Goal: Transaction & Acquisition: Purchase product/service

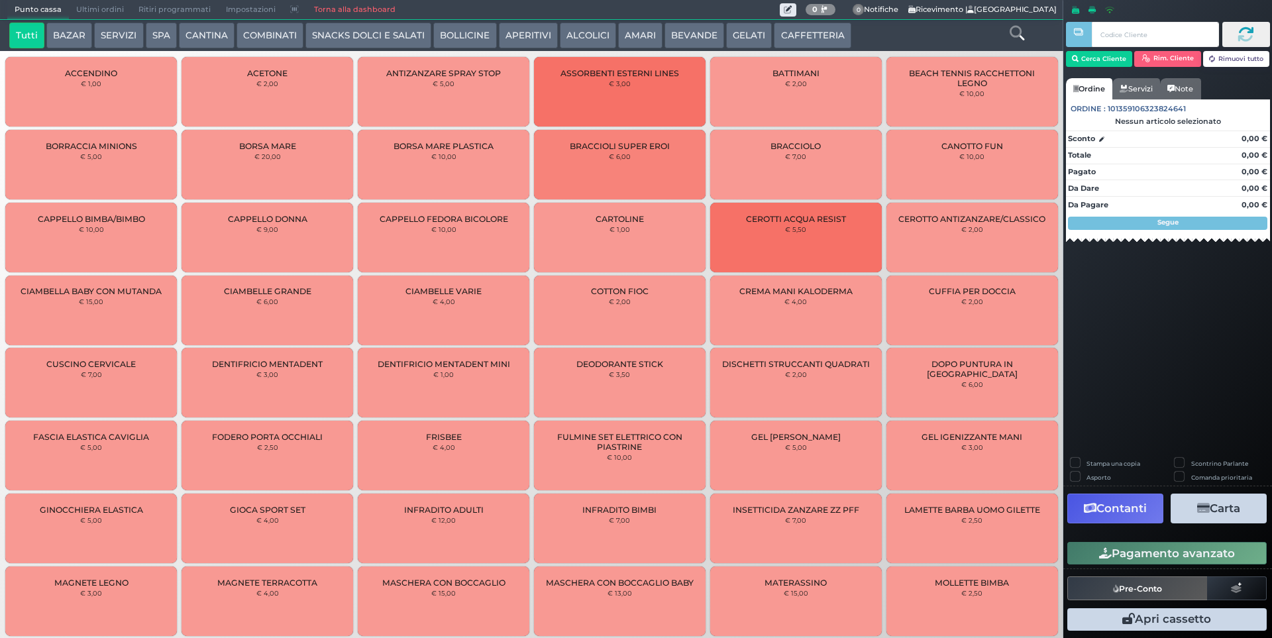
click at [115, 32] on button "SERVIZI" at bounding box center [118, 36] width 49 height 27
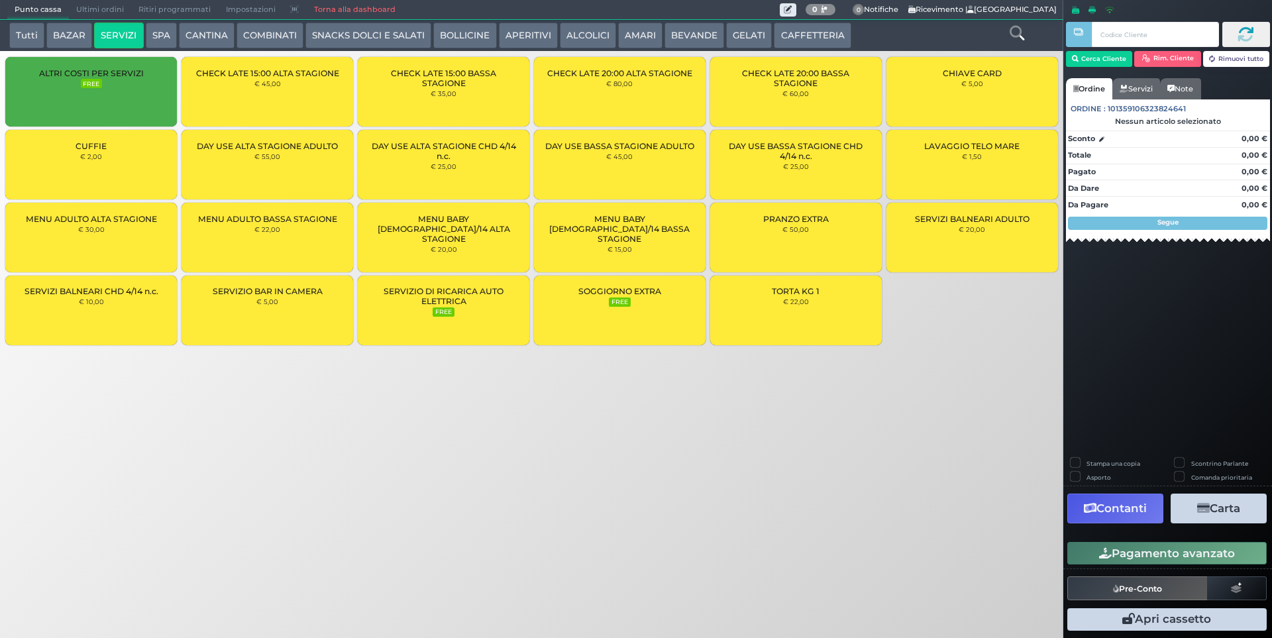
click at [162, 35] on button "SPA" at bounding box center [161, 36] width 31 height 27
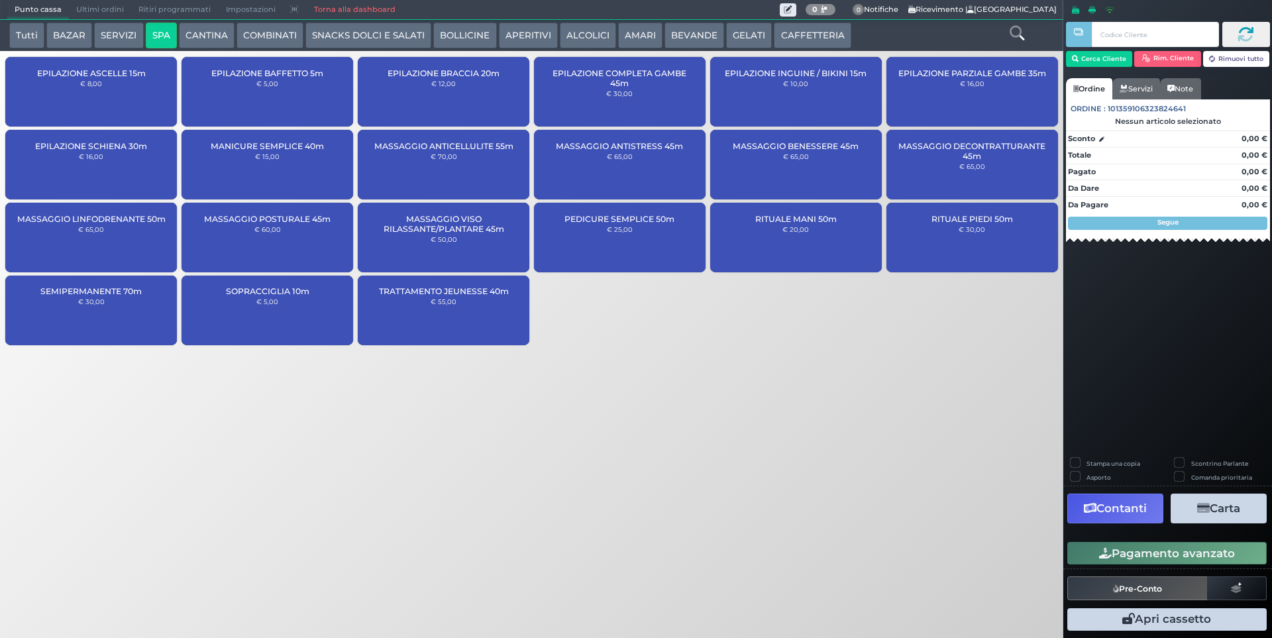
click at [112, 36] on button "SERVIZI" at bounding box center [118, 36] width 49 height 27
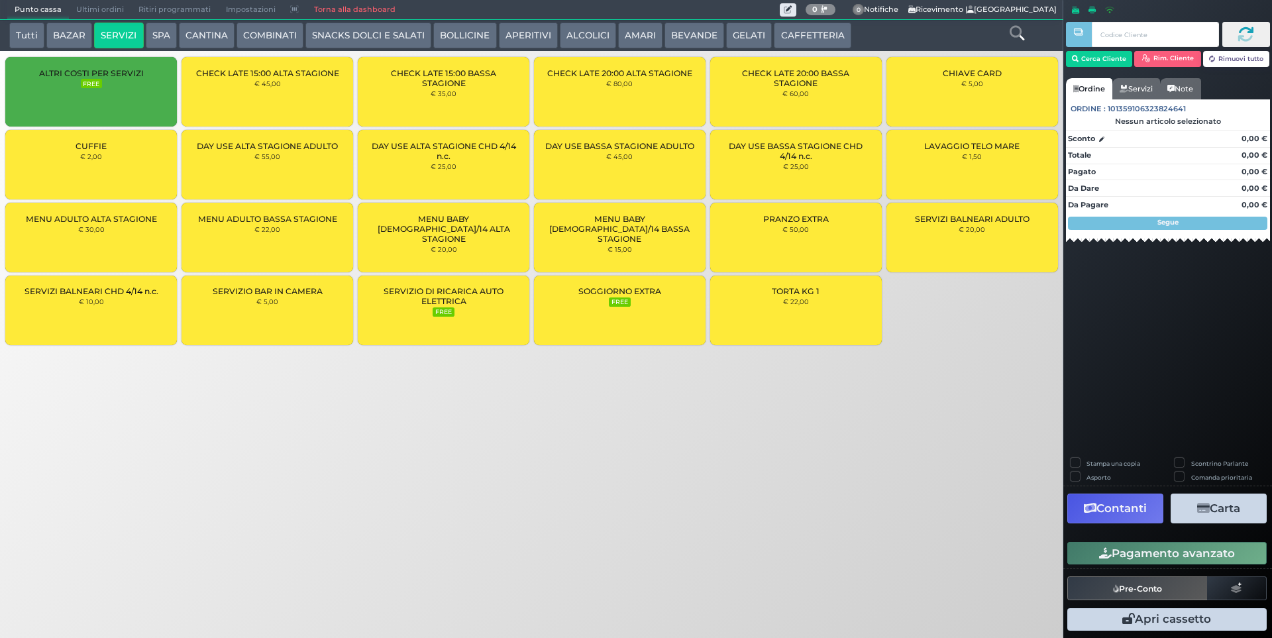
click at [326, 235] on div "MENU ADULTO BASSA STAGIONE € 22,00" at bounding box center [268, 238] width 172 height 70
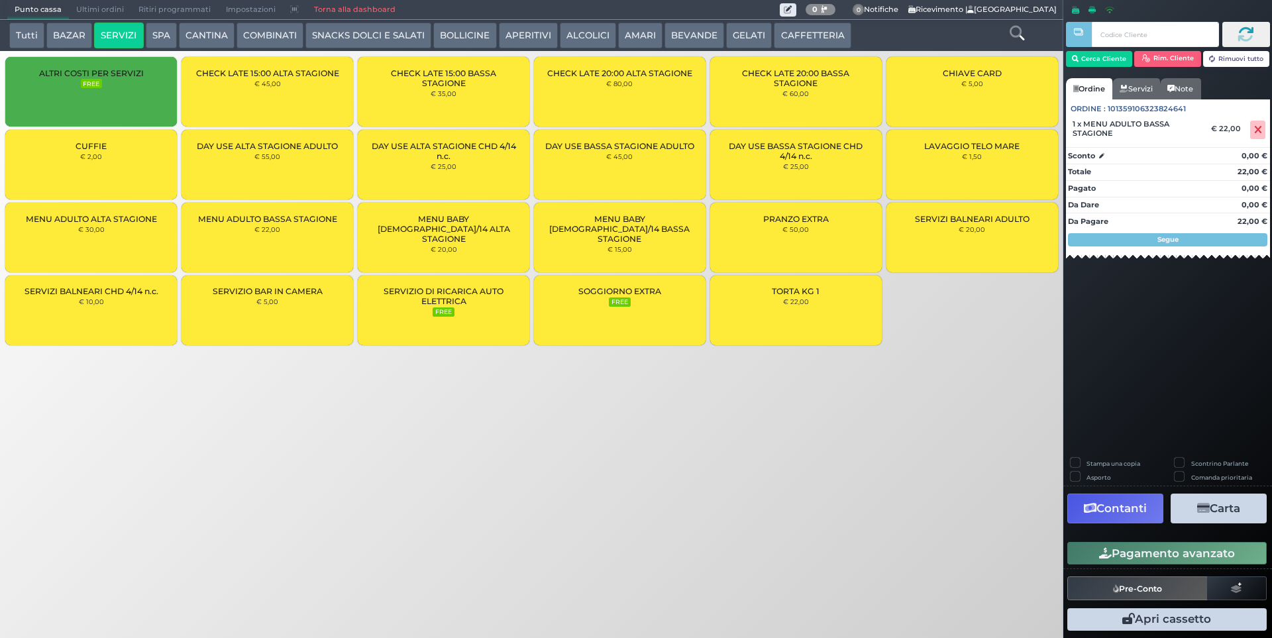
click at [326, 235] on div "MENU ADULTO BASSA STAGIONE € 22,00" at bounding box center [268, 238] width 172 height 70
click at [1095, 57] on button "Cerca Cliente" at bounding box center [1099, 59] width 67 height 16
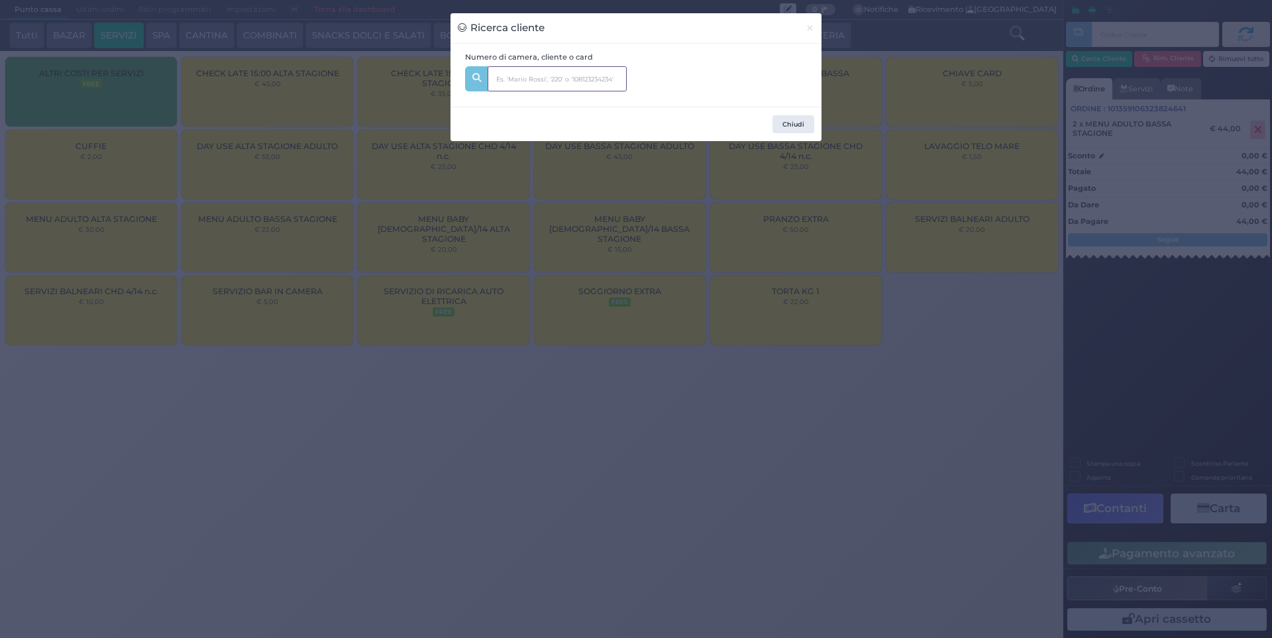
click at [613, 80] on input "text" at bounding box center [557, 78] width 139 height 25
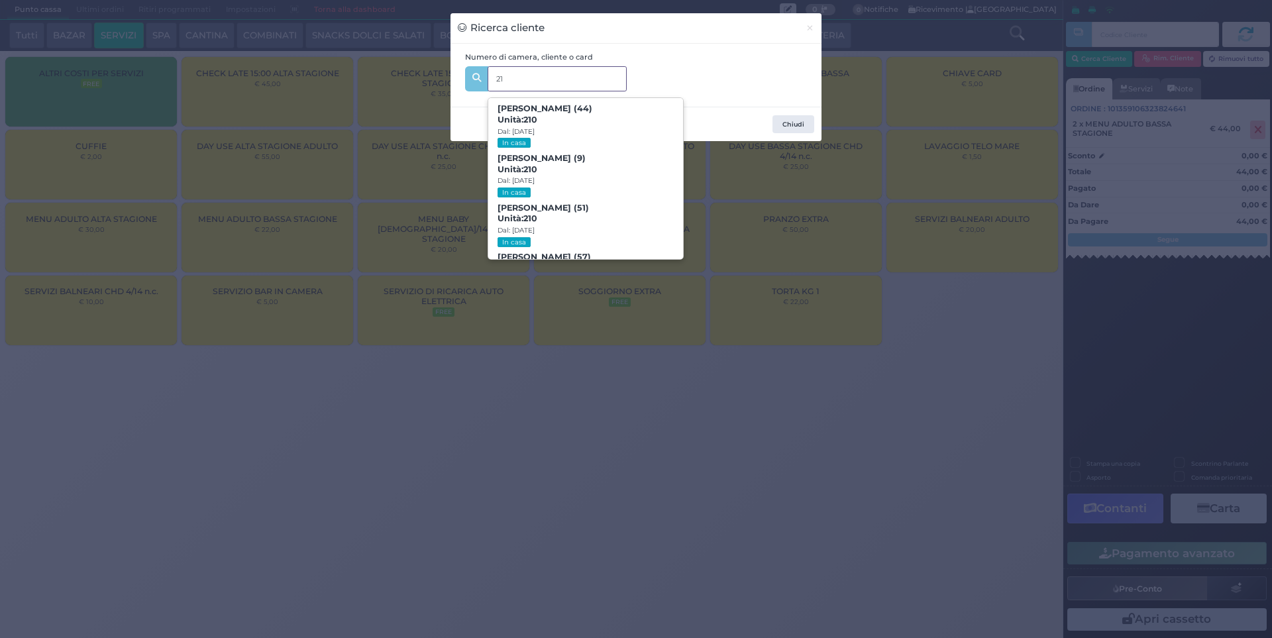
type input "218"
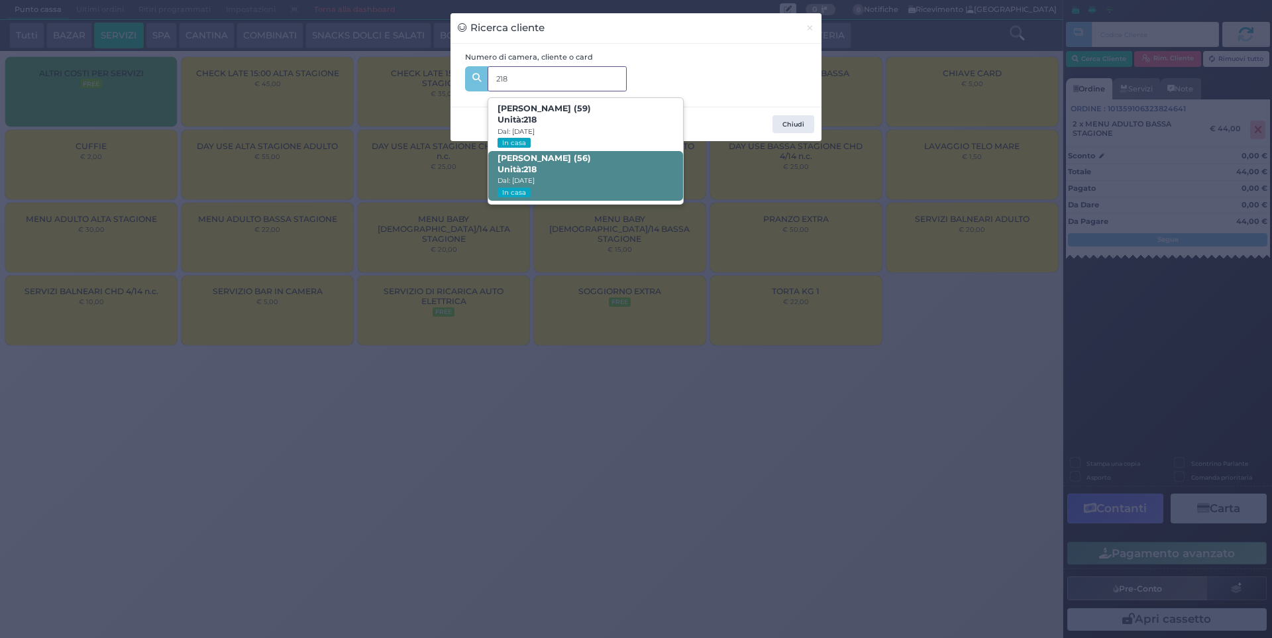
click at [608, 174] on span "Sabrina Morini (56) Unità: 218 Dal: 30/08/2025 In casa" at bounding box center [585, 176] width 194 height 50
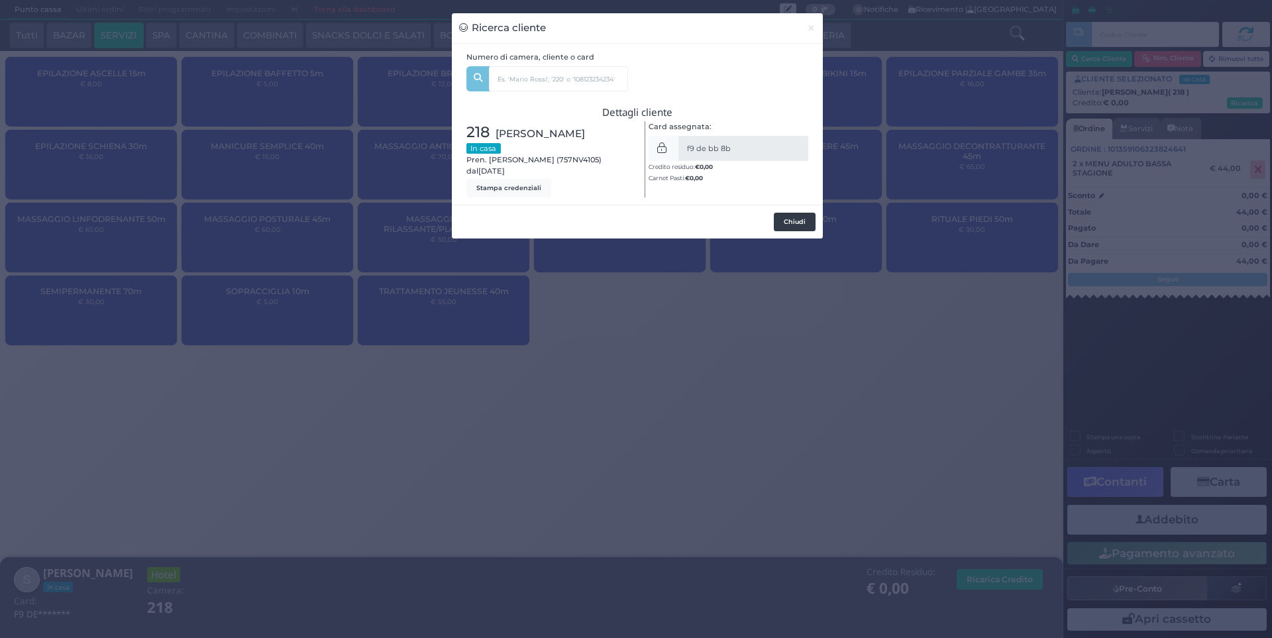
click at [793, 221] on button "Chiudi" at bounding box center [795, 222] width 42 height 19
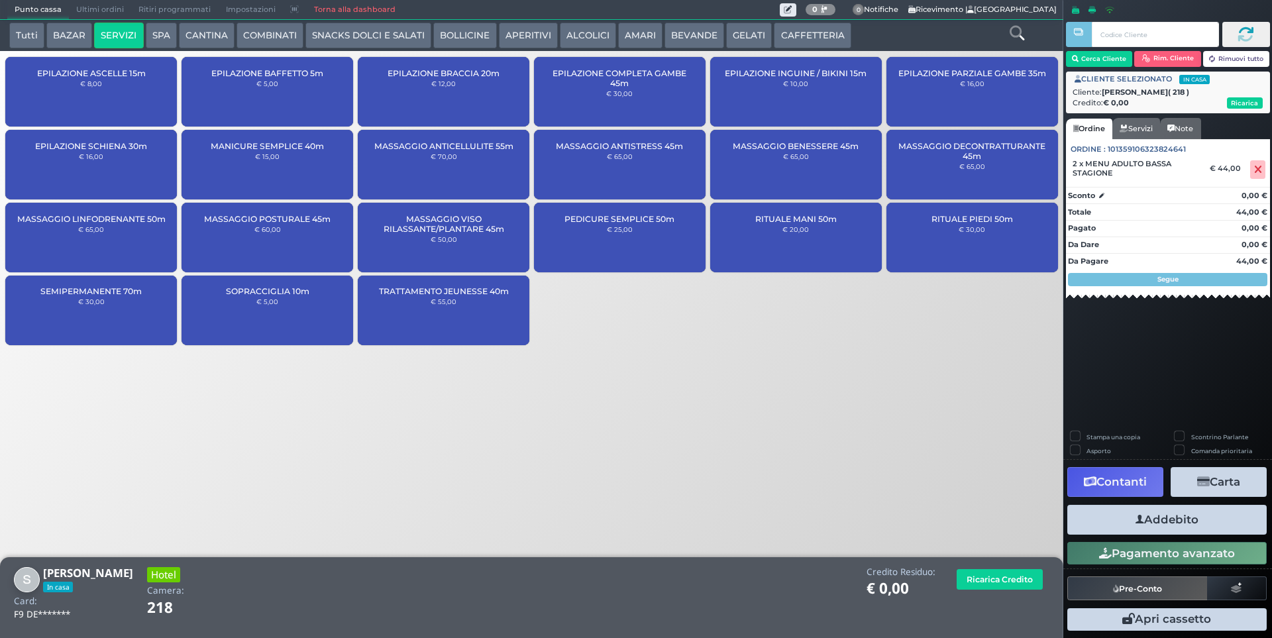
click at [1169, 533] on button "Addebito" at bounding box center [1167, 520] width 199 height 30
